Goal: Information Seeking & Learning: Learn about a topic

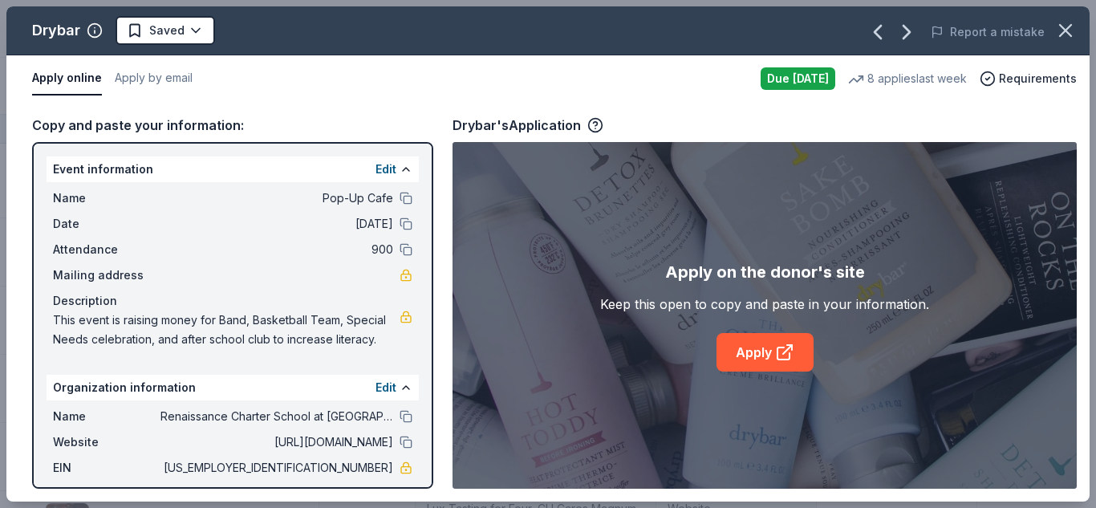
scroll to position [410, 0]
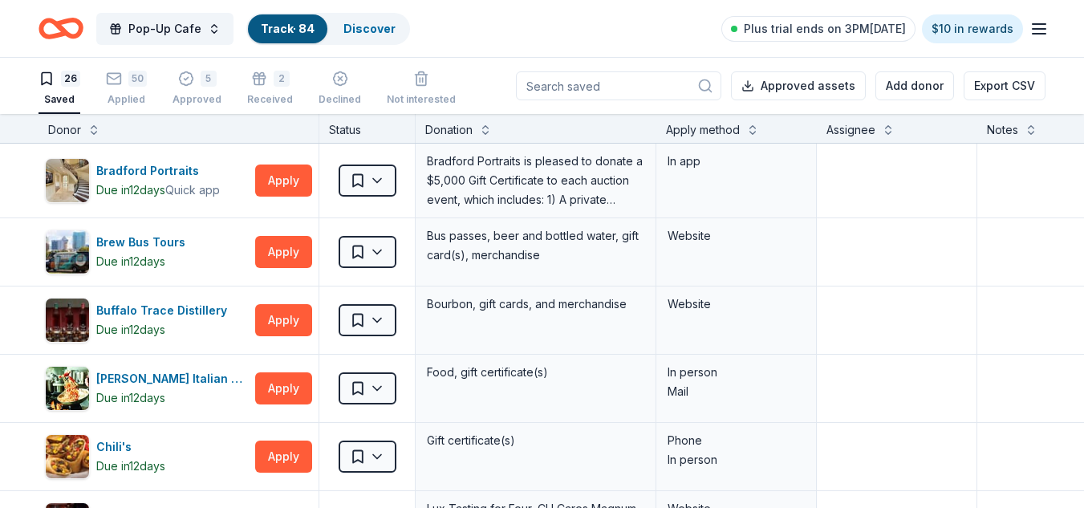
scroll to position [1, 0]
click at [357, 35] on div "Discover" at bounding box center [369, 28] width 78 height 29
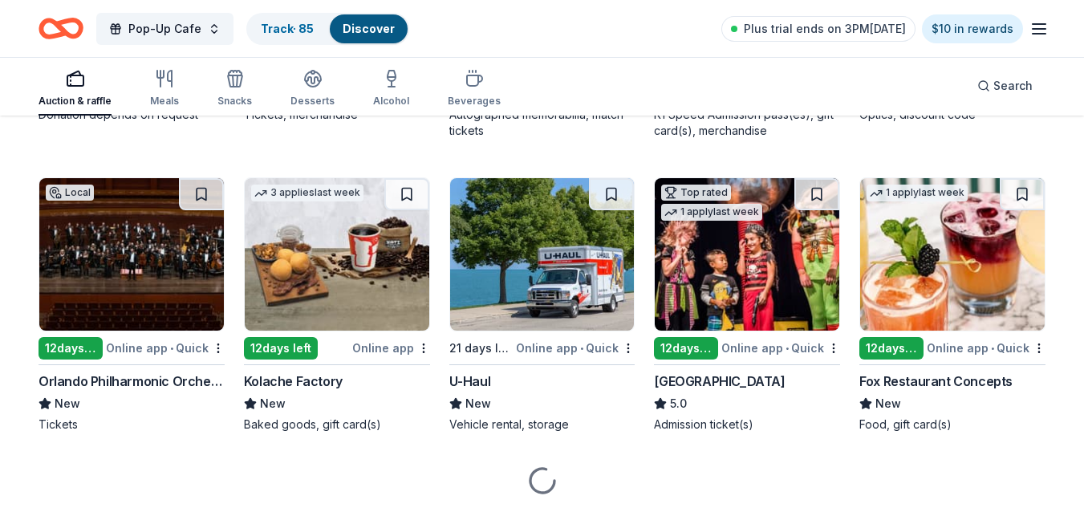
scroll to position [2879, 0]
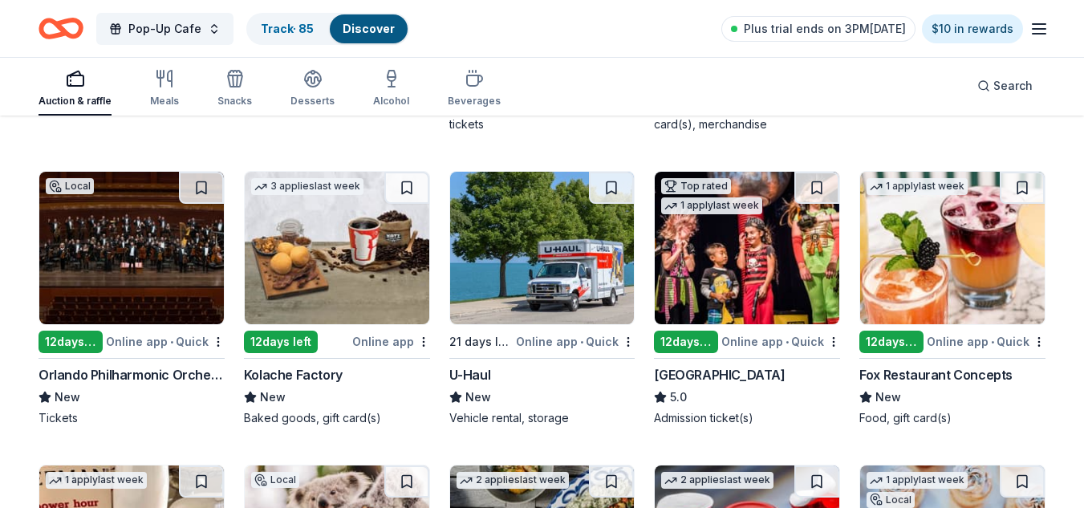
click at [749, 271] on img at bounding box center [747, 248] width 184 height 152
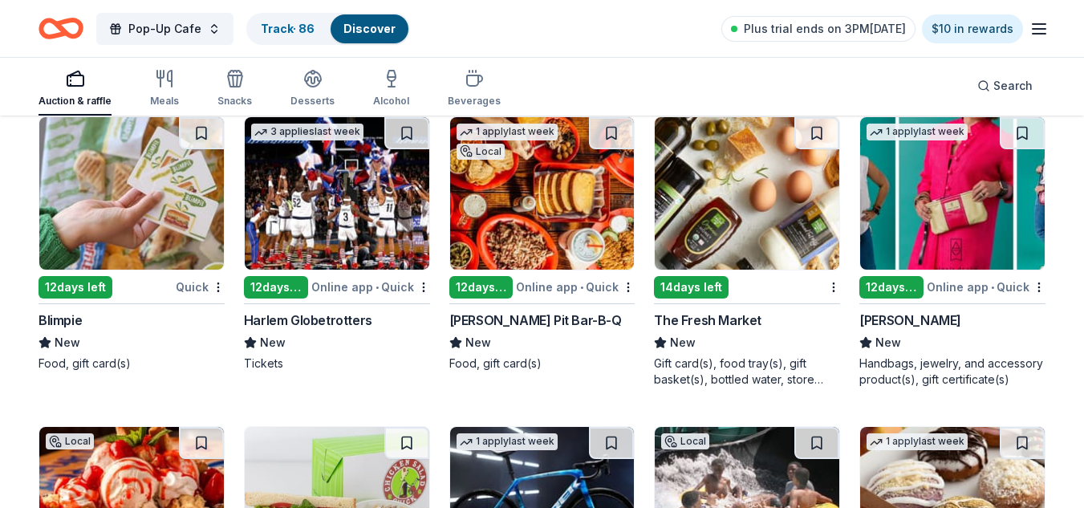
scroll to position [8053, 0]
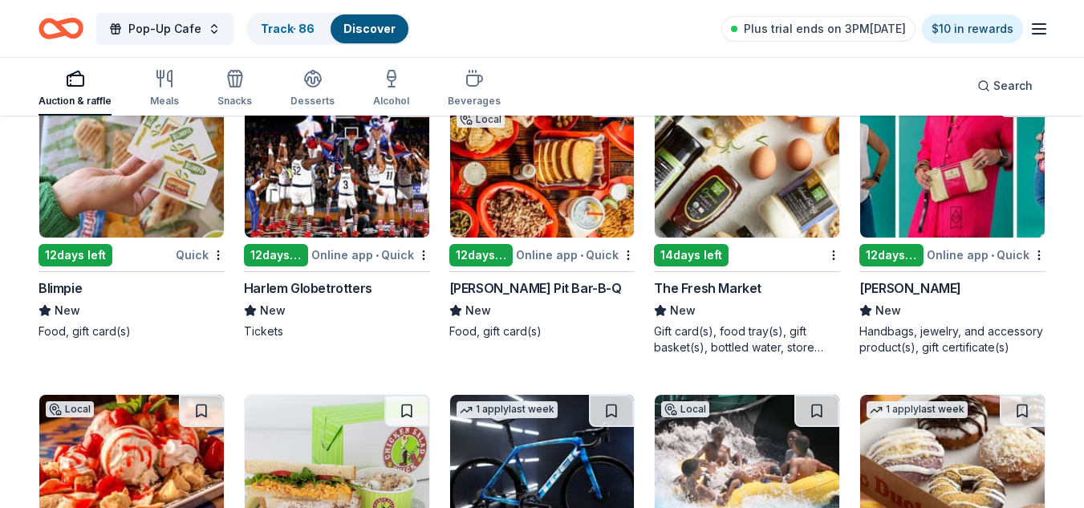
click at [807, 187] on img at bounding box center [747, 161] width 184 height 152
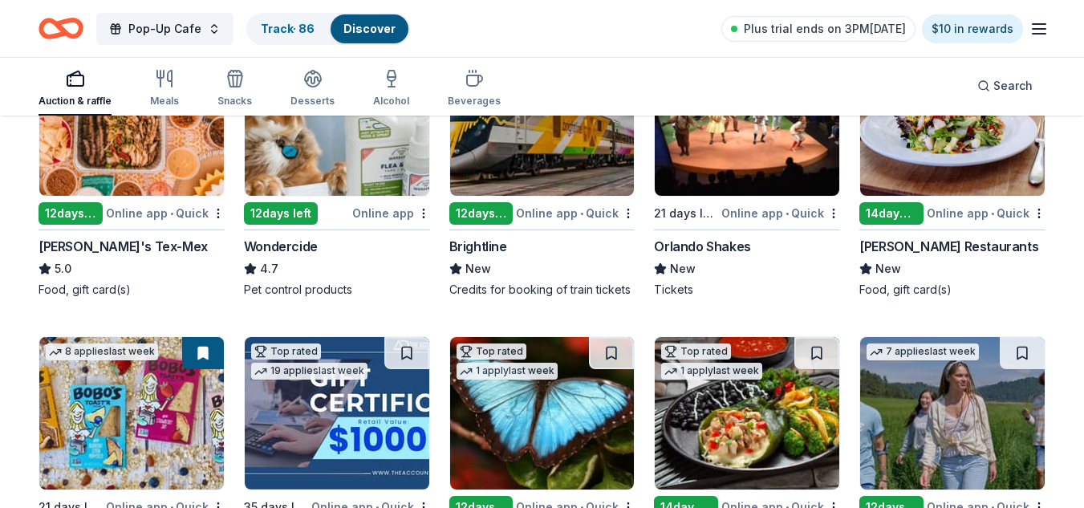
scroll to position [0, 0]
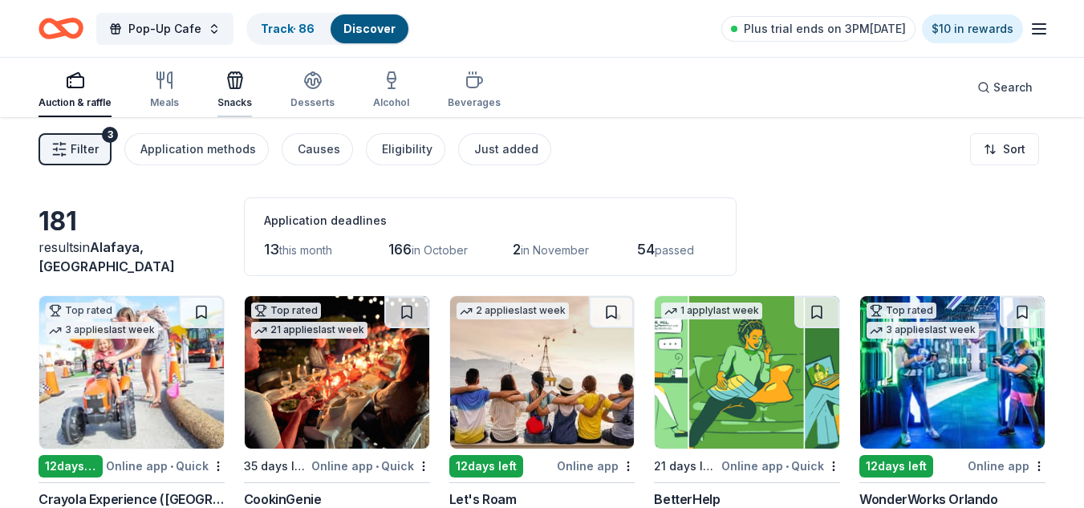
click at [225, 95] on div "Snacks" at bounding box center [234, 90] width 34 height 39
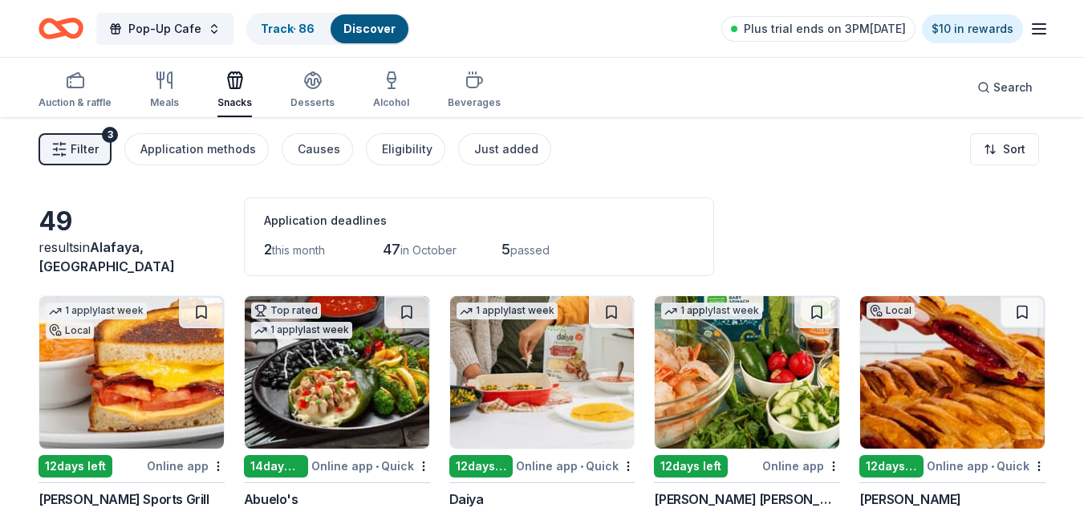
click at [983, 214] on div "49 results in Alafaya, FL Application deadlines 2 this month 47 in October 5 pa…" at bounding box center [542, 236] width 1007 height 79
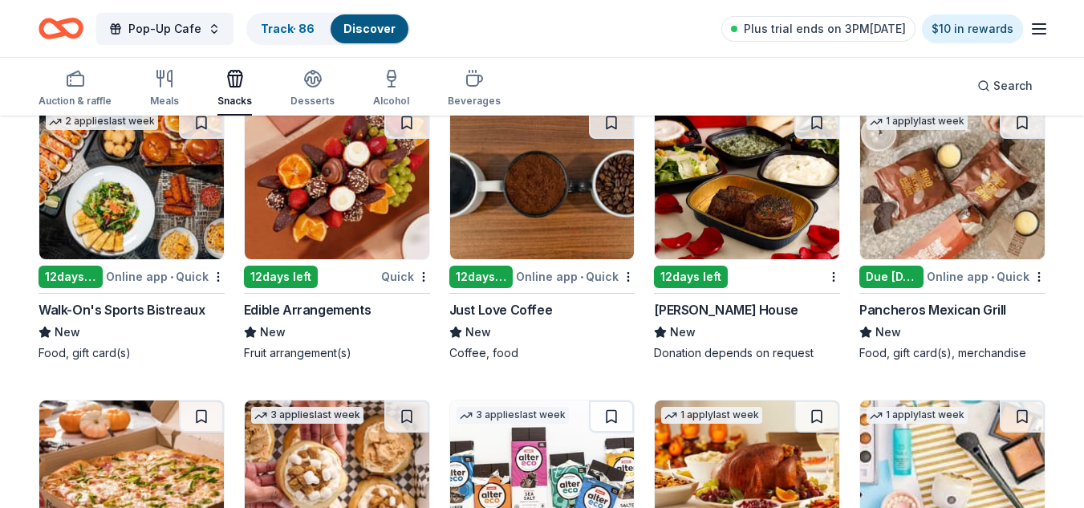
scroll to position [1348, 0]
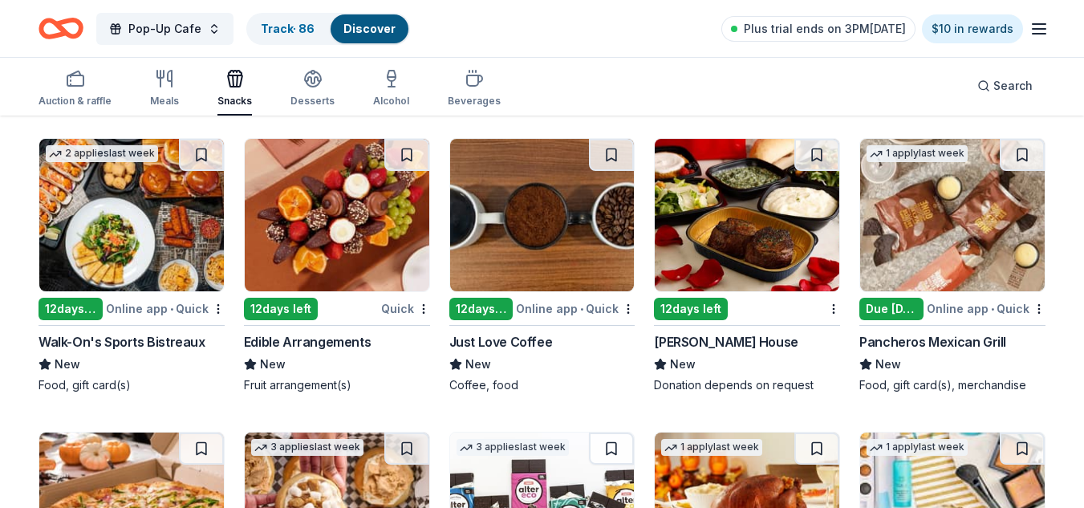
click at [304, 217] on img at bounding box center [337, 215] width 184 height 152
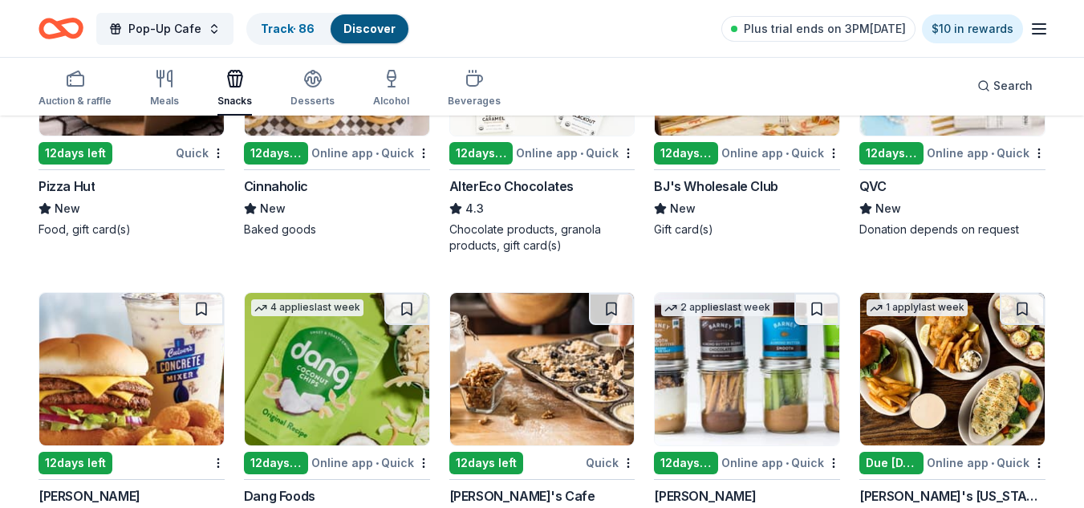
scroll to position [1903, 0]
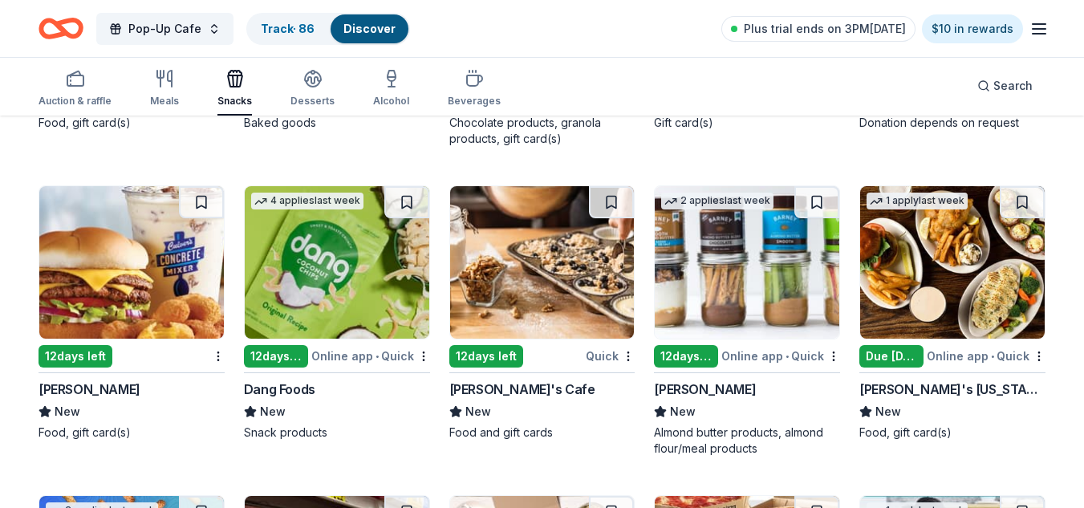
click at [357, 294] on img at bounding box center [337, 262] width 184 height 152
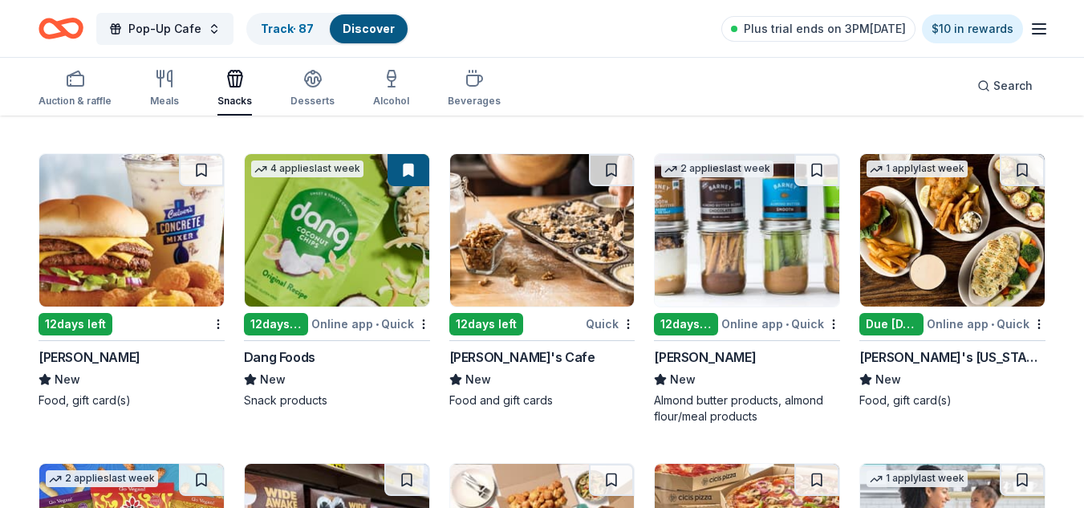
click at [768, 205] on img at bounding box center [747, 230] width 184 height 152
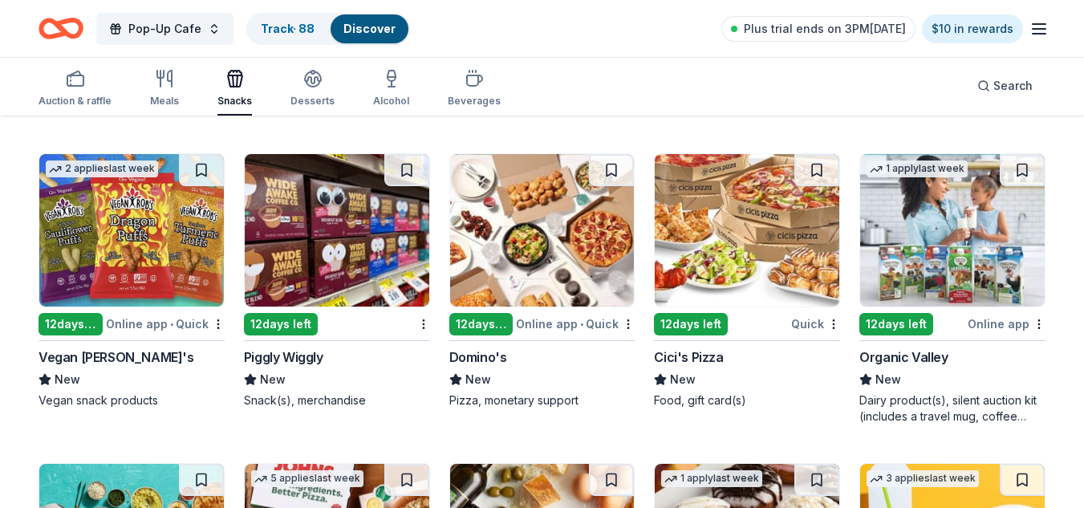
scroll to position [2277, 0]
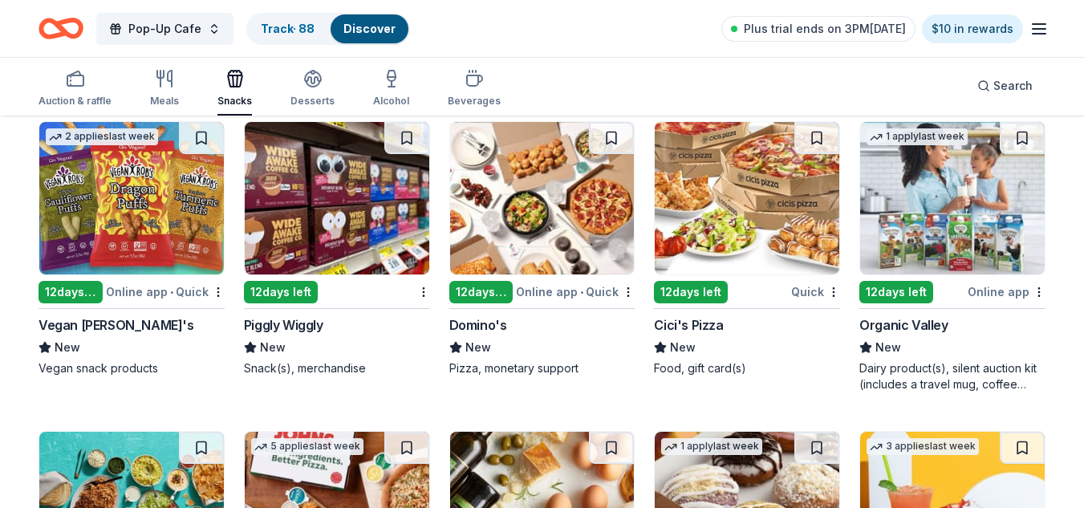
click at [175, 218] on img at bounding box center [131, 198] width 184 height 152
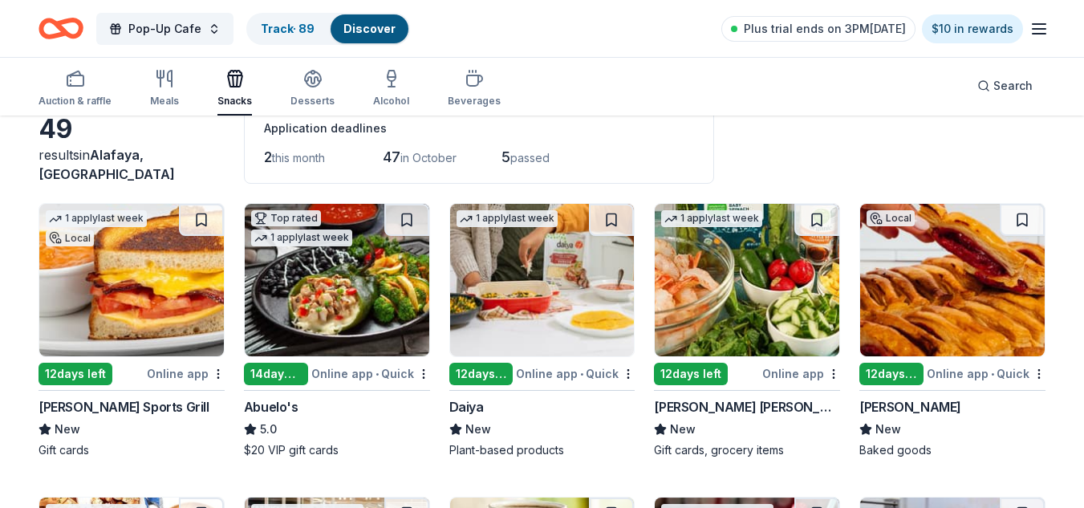
scroll to position [0, 0]
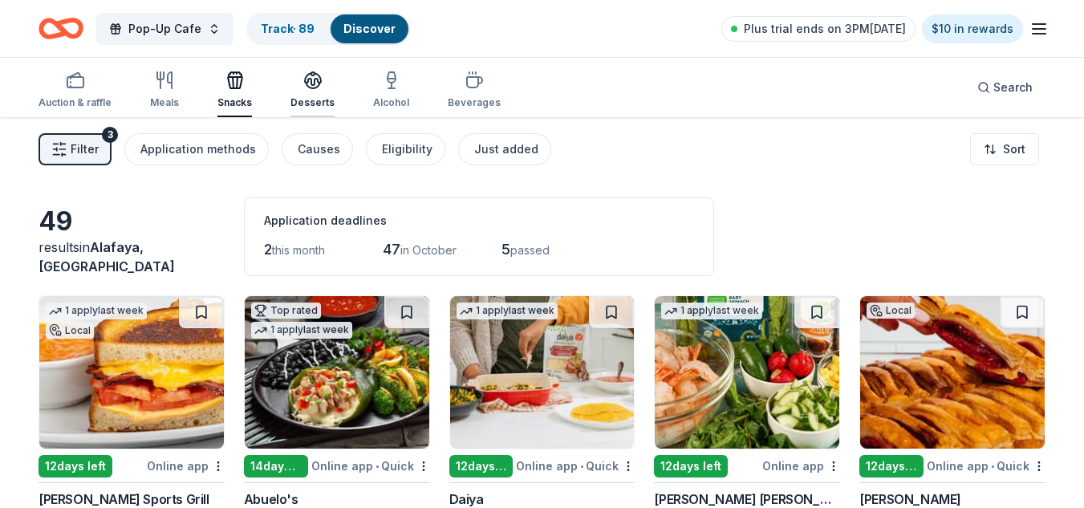
click at [298, 88] on div "button" at bounding box center [312, 80] width 44 height 19
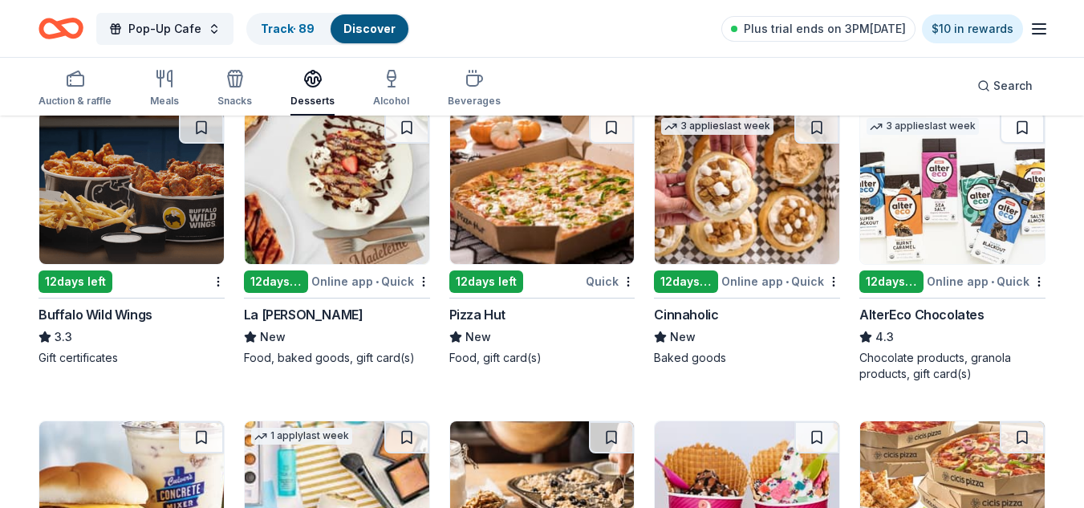
scroll to position [1394, 0]
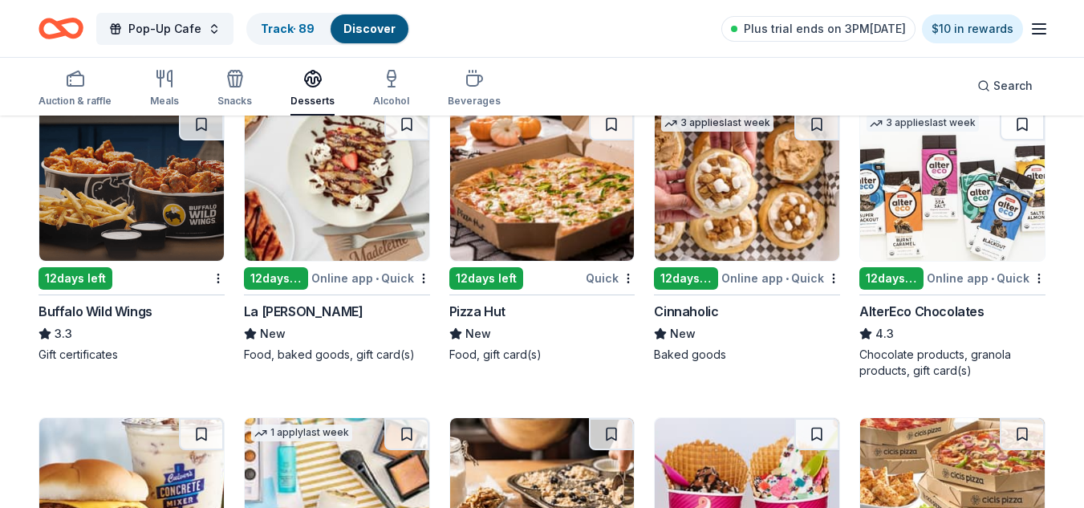
click at [934, 239] on img at bounding box center [952, 184] width 184 height 152
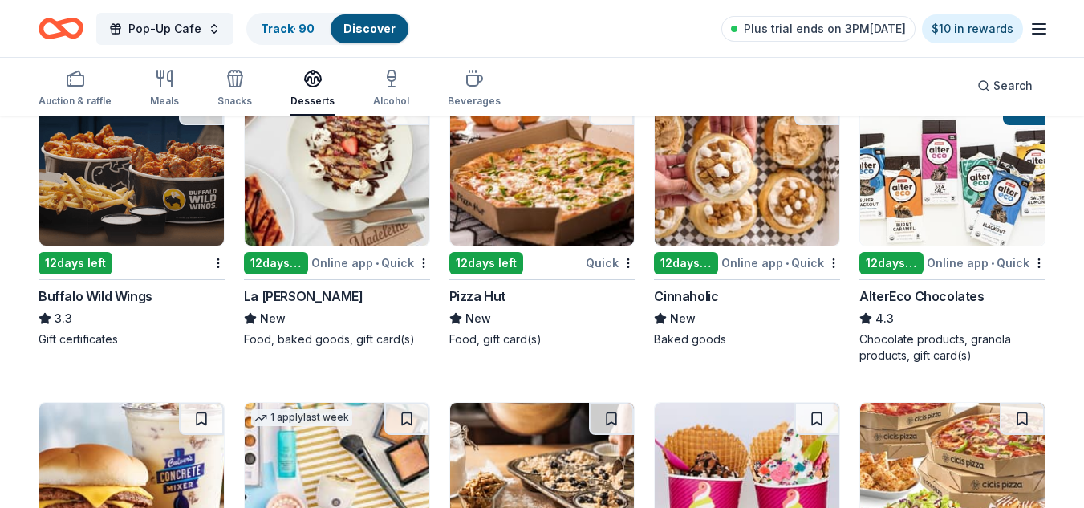
scroll to position [1417, 0]
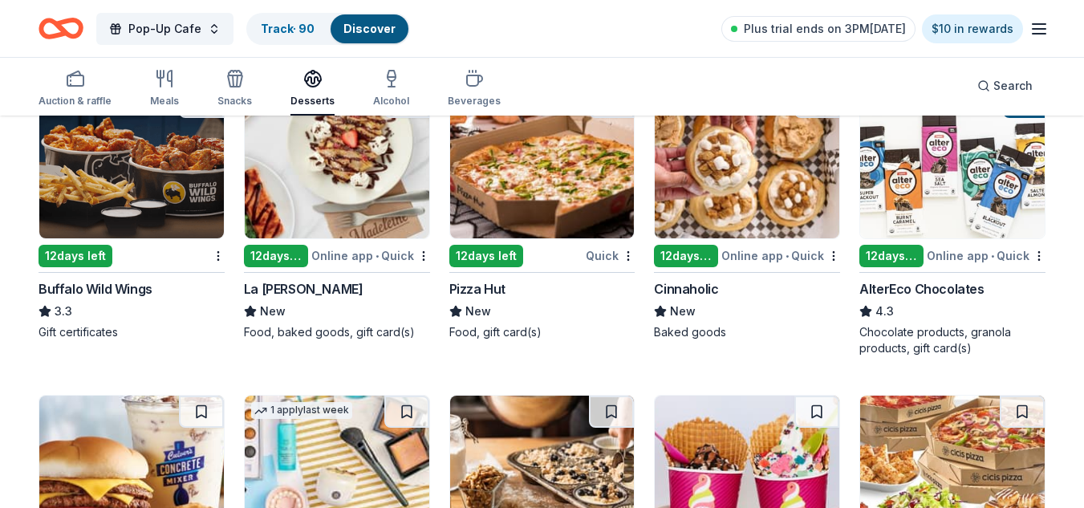
click at [715, 188] on img at bounding box center [747, 162] width 184 height 152
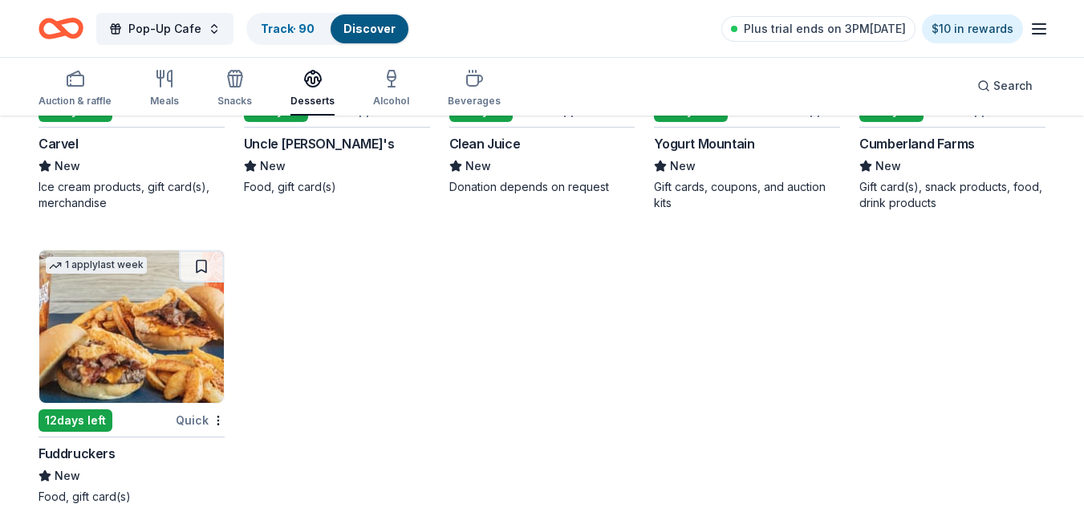
scroll to position [2194, 0]
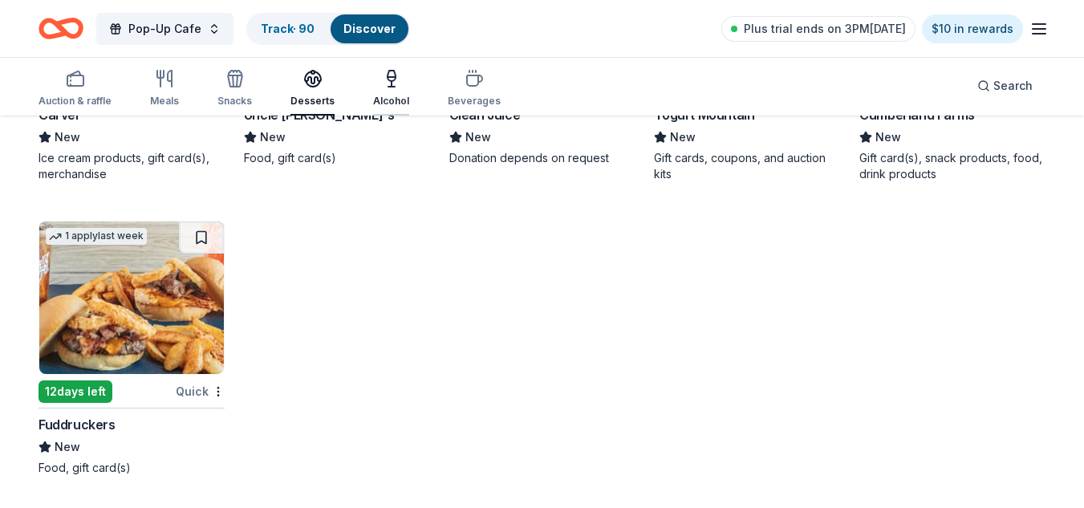
click at [379, 105] on div "Alcohol" at bounding box center [391, 101] width 36 height 13
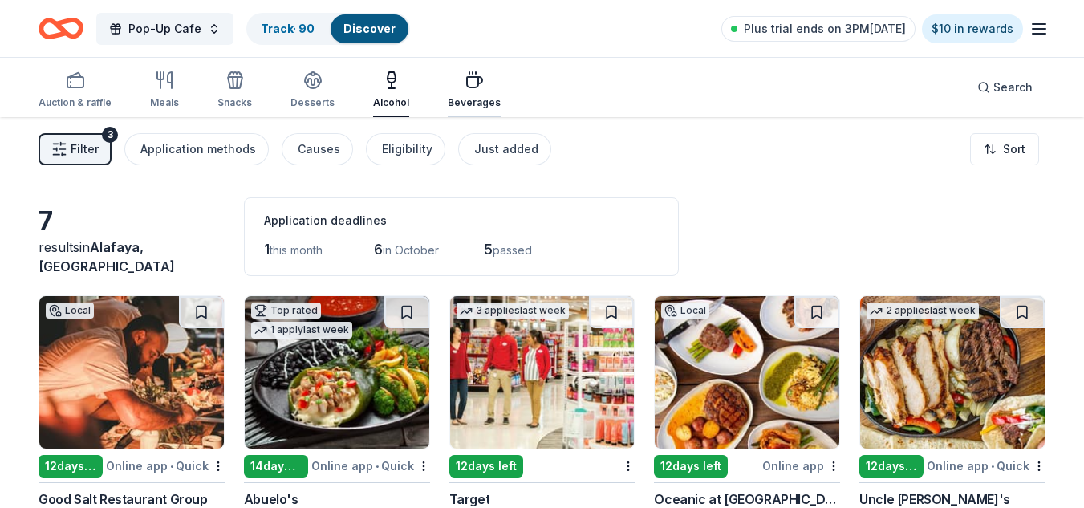
click at [476, 93] on div "Beverages" at bounding box center [474, 90] width 53 height 39
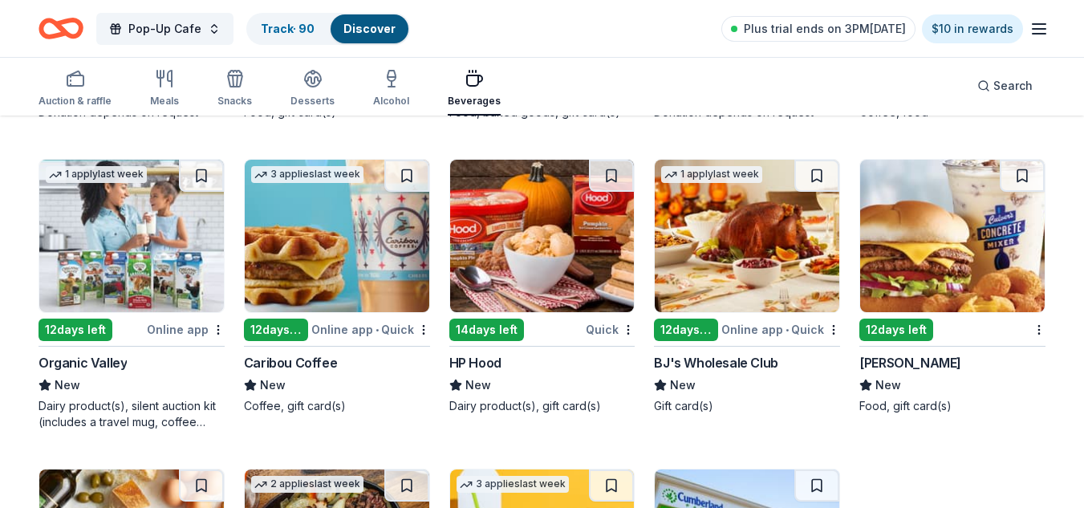
scroll to position [728, 0]
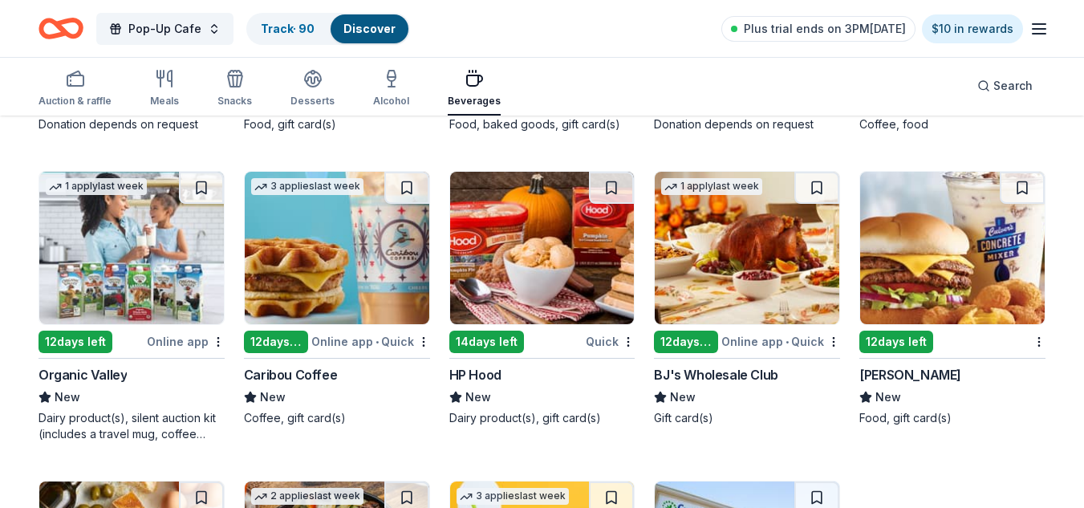
click at [140, 282] on img at bounding box center [131, 248] width 184 height 152
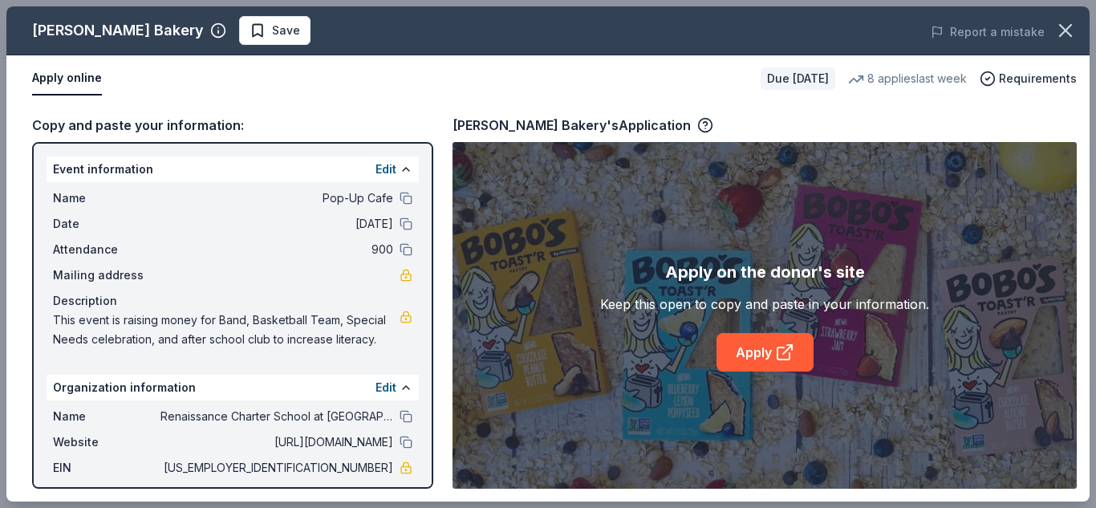
scroll to position [476, 0]
click at [788, 358] on icon at bounding box center [784, 352] width 19 height 19
click at [249, 39] on span "Save" at bounding box center [274, 30] width 51 height 19
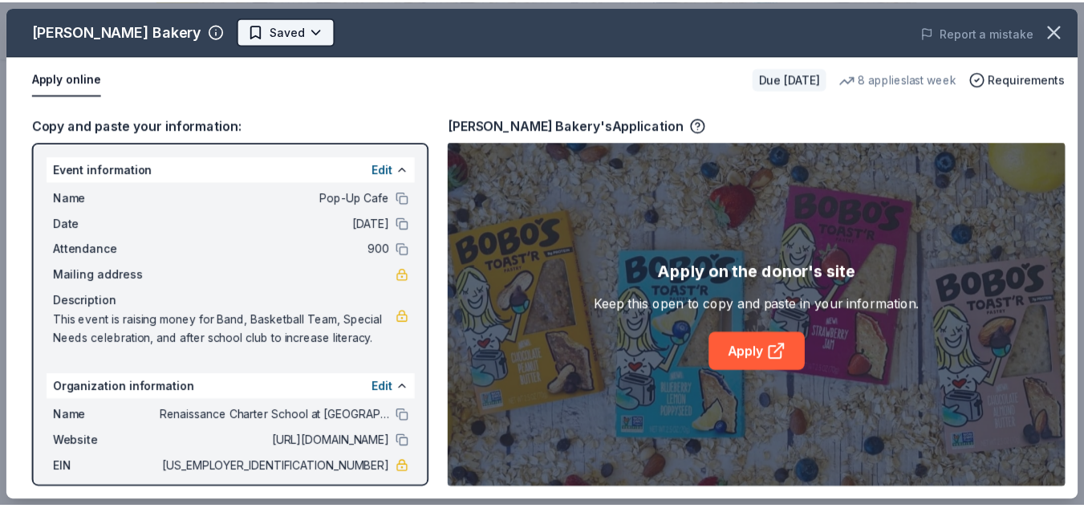
scroll to position [0, 0]
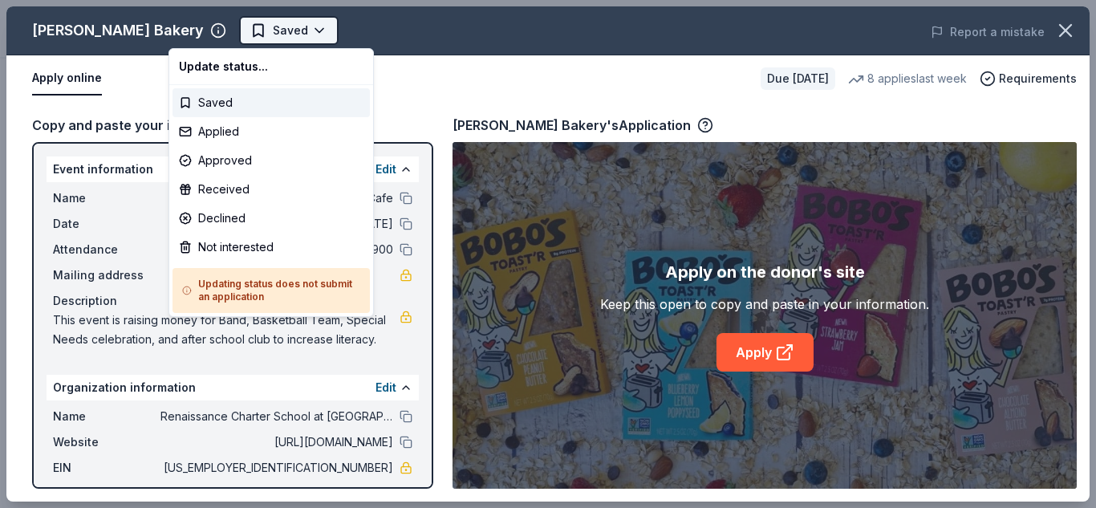
click at [246, 27] on body "Pop-Up Cafe Saved Apply Due [DATE] Share [PERSON_NAME] Bakery 5.0 • 3 reviews 8…" at bounding box center [542, 254] width 1084 height 508
click at [245, 135] on div "Applied" at bounding box center [270, 131] width 197 height 29
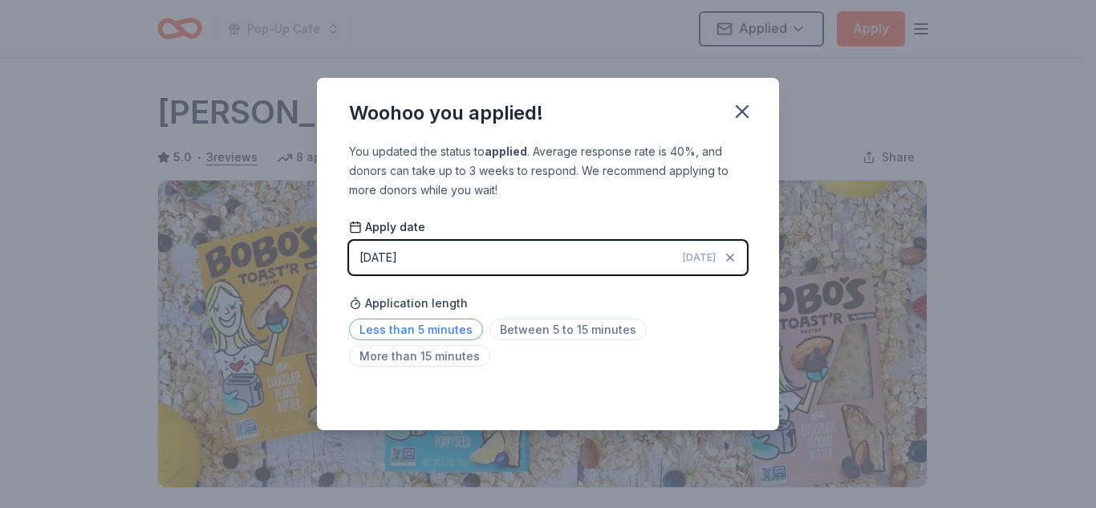
click at [446, 334] on span "Less than 5 minutes" at bounding box center [416, 329] width 134 height 22
click at [739, 116] on icon "button" at bounding box center [742, 111] width 22 height 22
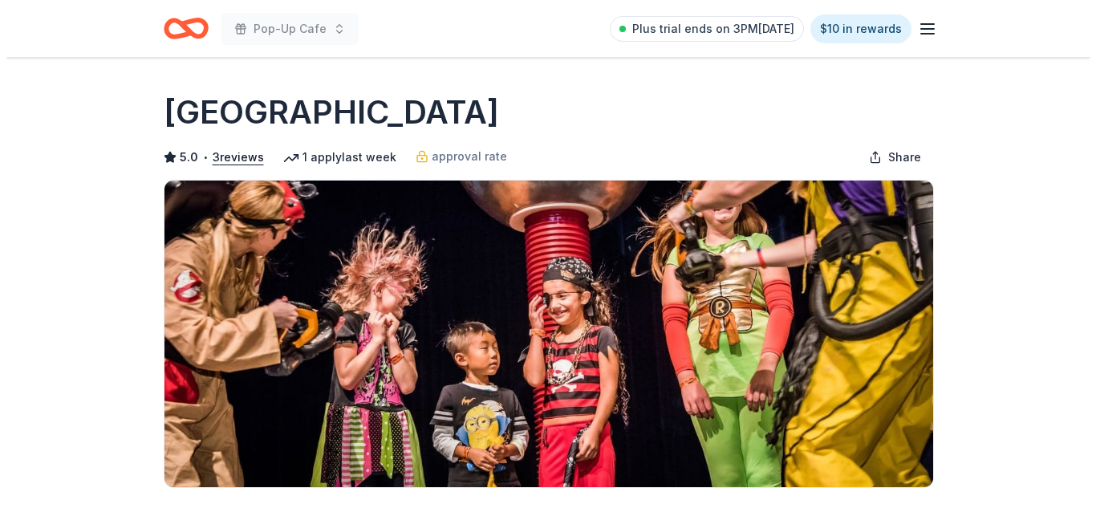
scroll to position [444, 0]
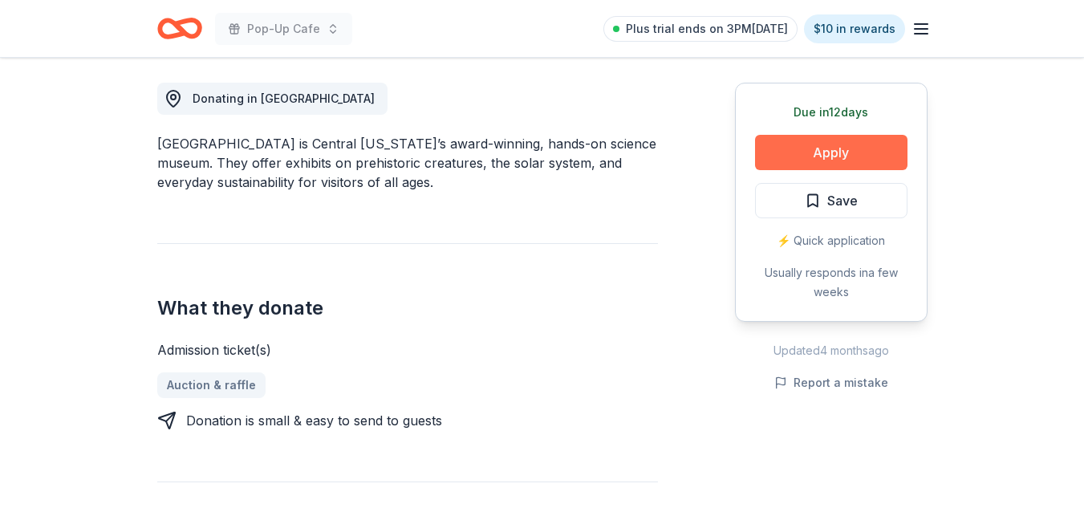
click at [844, 141] on button "Apply" at bounding box center [831, 152] width 152 height 35
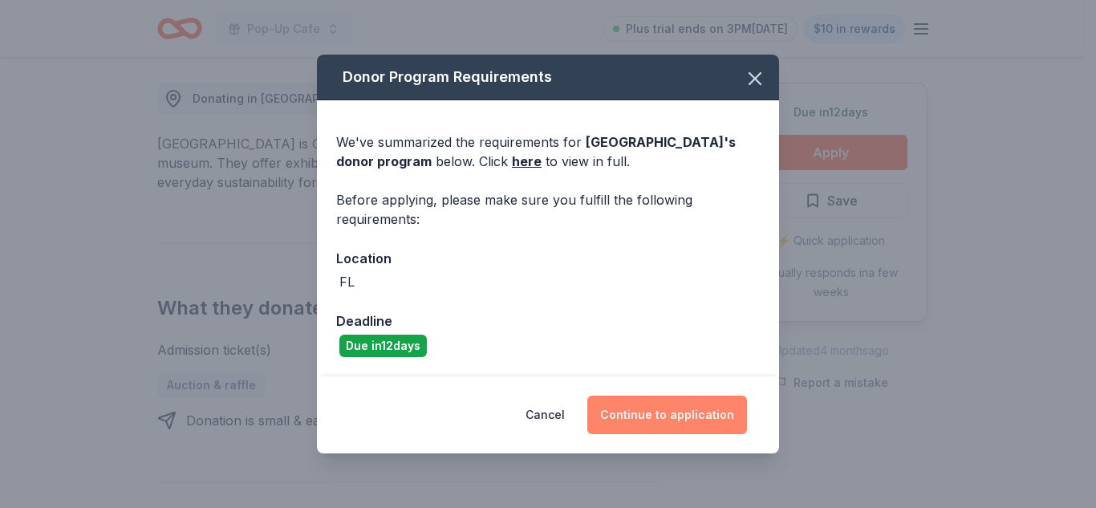
click at [656, 402] on button "Continue to application" at bounding box center [667, 414] width 160 height 39
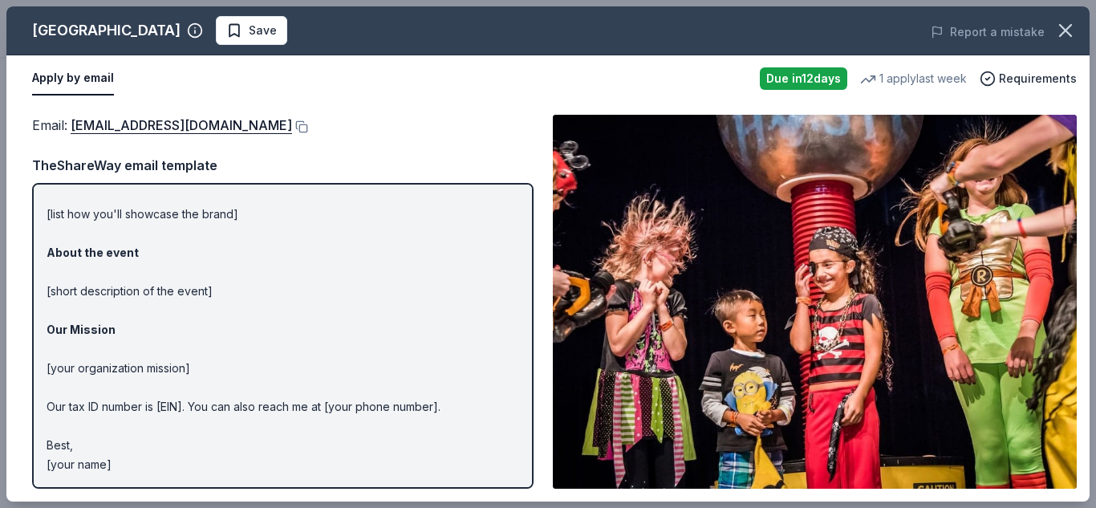
scroll to position [0, 0]
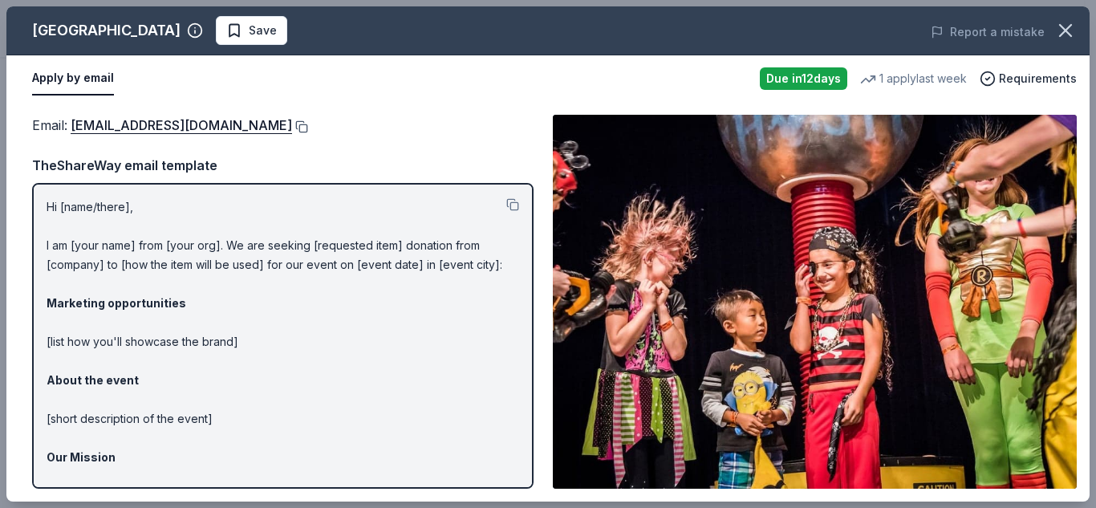
click at [292, 128] on button at bounding box center [300, 126] width 16 height 13
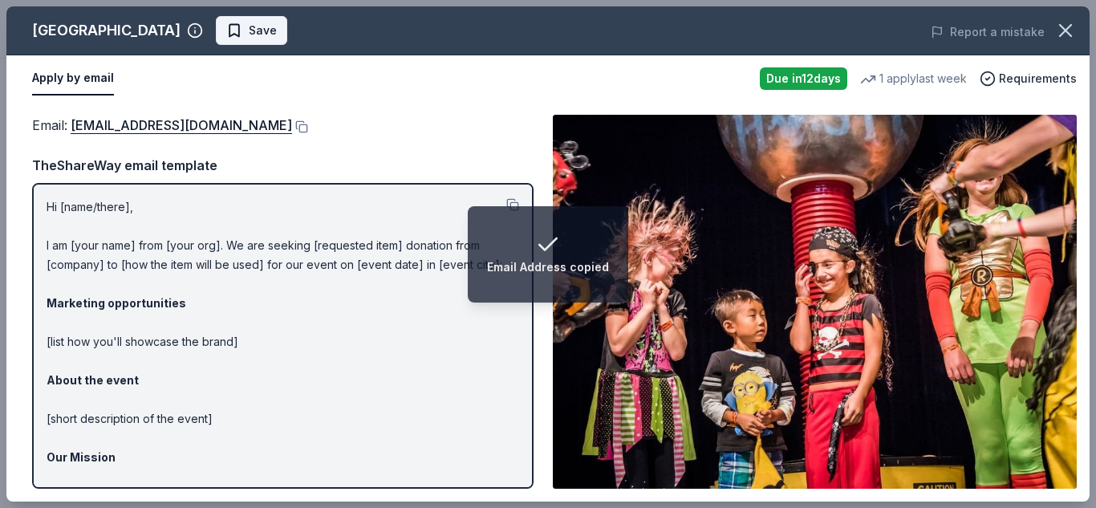
click at [262, 22] on span "Save" at bounding box center [251, 30] width 51 height 19
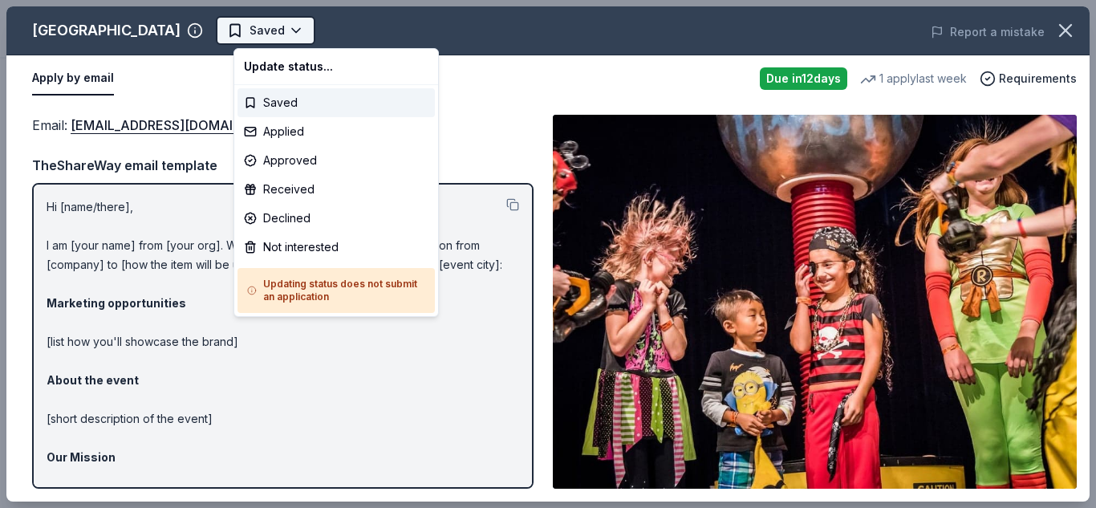
click at [311, 32] on body "Pop-Up Cafe Saved Apply Due in 12 days Share Orlando Science Center 5.0 • 3 rev…" at bounding box center [542, 254] width 1084 height 508
click at [316, 139] on div "Applied" at bounding box center [335, 131] width 197 height 29
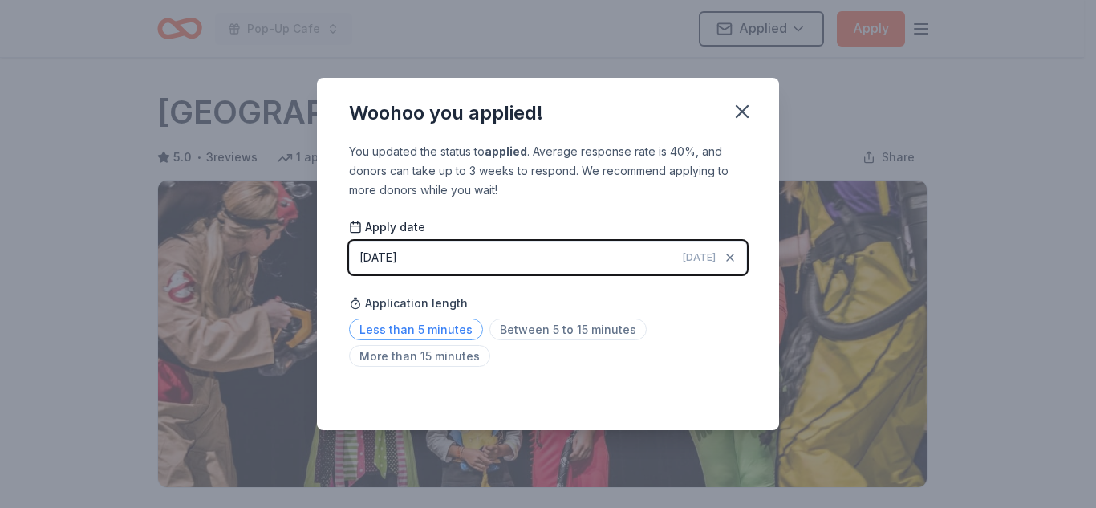
click at [452, 328] on span "Less than 5 minutes" at bounding box center [416, 329] width 134 height 22
click at [741, 112] on icon "button" at bounding box center [741, 111] width 11 height 11
